Goal: Task Accomplishment & Management: Manage account settings

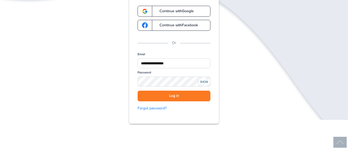
scroll to position [53, 0]
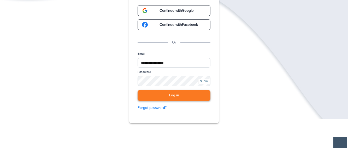
click at [174, 96] on button "Log in" at bounding box center [173, 95] width 73 height 11
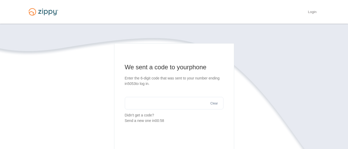
scroll to position [27, 0]
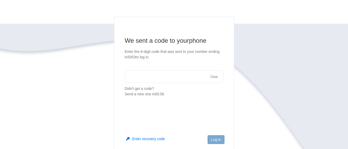
click at [138, 76] on input "text" at bounding box center [174, 76] width 99 height 13
click at [137, 90] on p "Didn't get a code? Send a new one in 00:40" at bounding box center [174, 91] width 99 height 11
click at [140, 89] on p "Didn't get a code? Send a new one in 00:38" at bounding box center [174, 91] width 99 height 11
click at [140, 94] on div "Send a new one in 00:37" at bounding box center [174, 94] width 99 height 5
click at [141, 75] on input "text" at bounding box center [174, 76] width 99 height 13
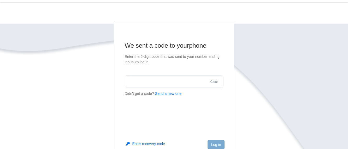
scroll to position [0, 0]
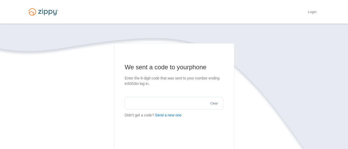
click at [132, 102] on input "text" at bounding box center [174, 103] width 99 height 13
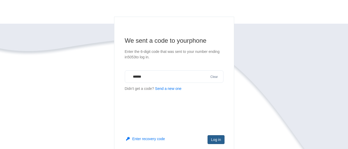
type input "******"
click at [217, 140] on button "Log in" at bounding box center [215, 139] width 17 height 9
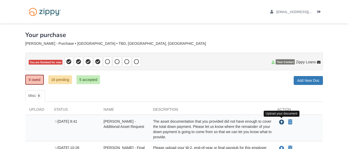
click at [281, 122] on icon "Upload Eugene Painton - Additional Asset Request" at bounding box center [281, 122] width 5 height 5
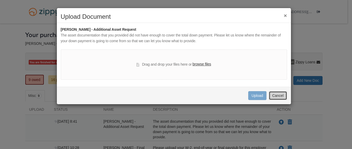
click at [277, 95] on button "Cancel" at bounding box center [278, 95] width 18 height 9
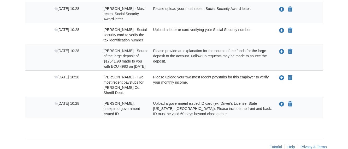
scroll to position [219, 0]
